Goal: Check status: Check status

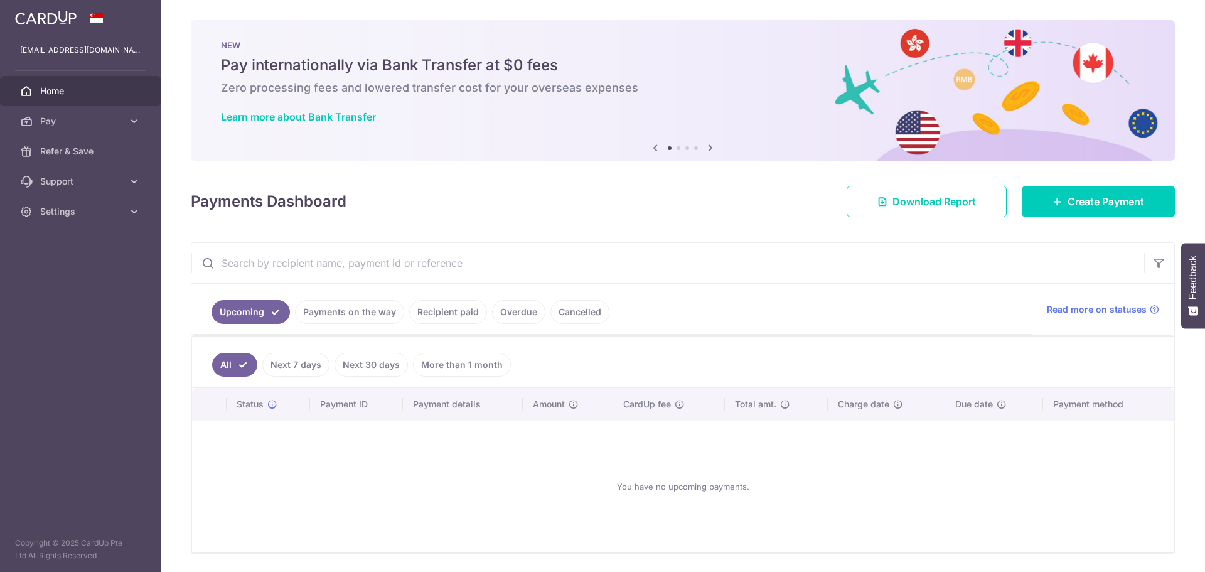
click at [340, 308] on link "Payments on the way" at bounding box center [349, 312] width 109 height 24
click at [340, 309] on link "Payments on the way" at bounding box center [349, 312] width 109 height 24
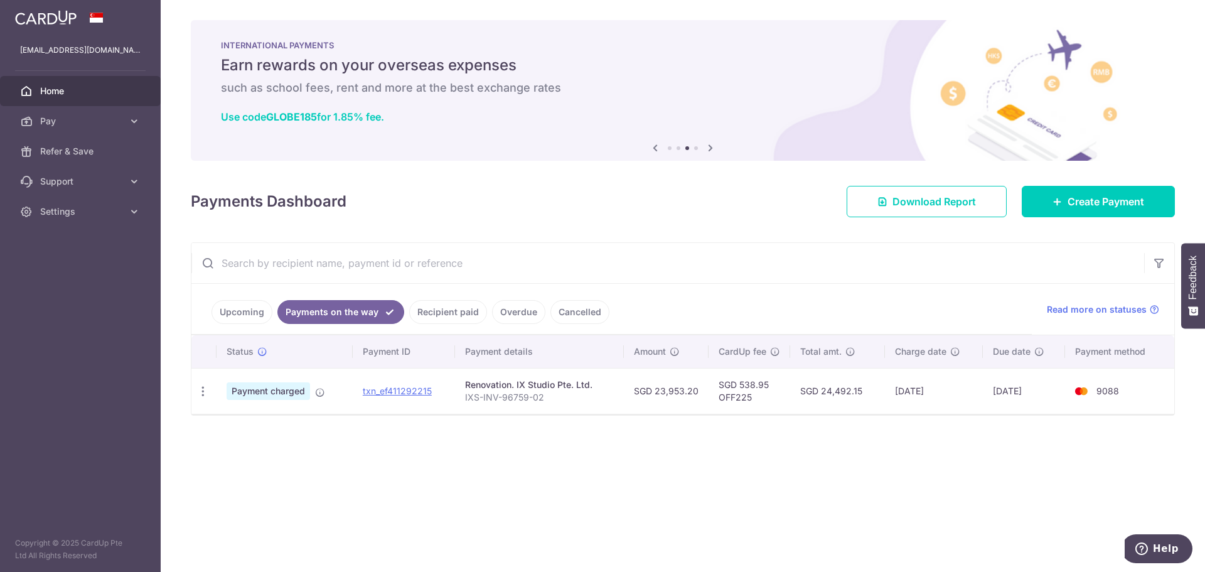
drag, startPoint x: 698, startPoint y: 392, endPoint x: 660, endPoint y: 392, distance: 38.3
click at [660, 392] on td "SGD 23,953.20" at bounding box center [666, 391] width 85 height 46
copy td "23,953.20"
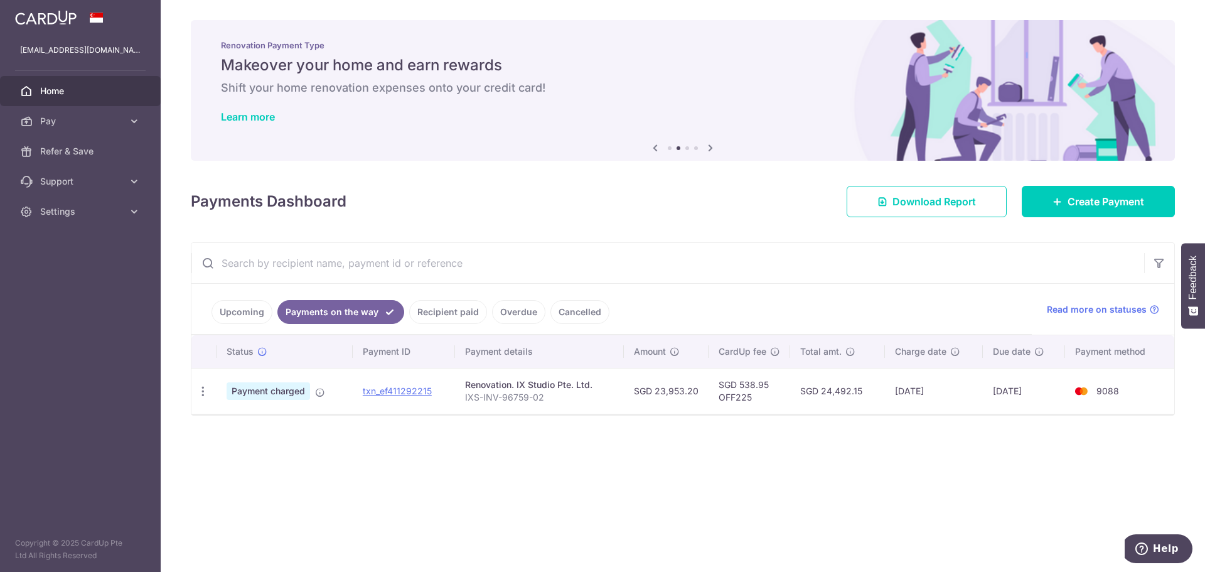
drag, startPoint x: 38, startPoint y: 18, endPoint x: 50, endPoint y: 16, distance: 12.7
click at [38, 18] on img at bounding box center [45, 17] width 61 height 15
click at [112, 209] on span "Settings" at bounding box center [81, 211] width 83 height 13
